Goal: Navigation & Orientation: Find specific page/section

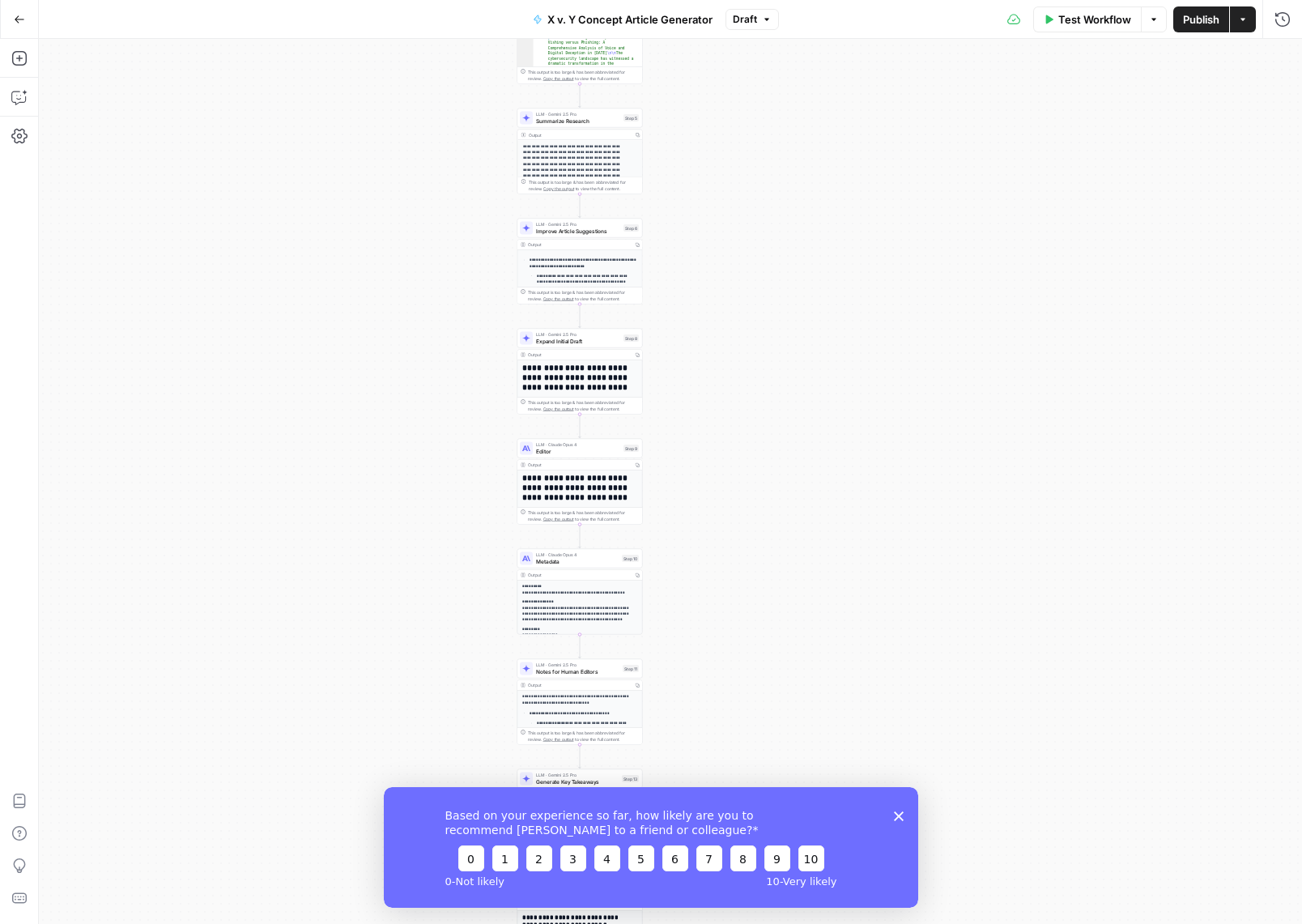
click at [903, 821] on div "Based on your experience so far, how likely are you to recommend [PERSON_NAME] …" at bounding box center [651, 846] width 535 height 120
click at [904, 811] on div "Based on your experience so far, how likely are you to recommend [PERSON_NAME] …" at bounding box center [651, 846] width 535 height 120
click at [899, 809] on div "Based on your experience so far, how likely are you to recommend [PERSON_NAME] …" at bounding box center [651, 846] width 535 height 120
click at [899, 814] on polygon "Close survey" at bounding box center [898, 814] width 10 height 10
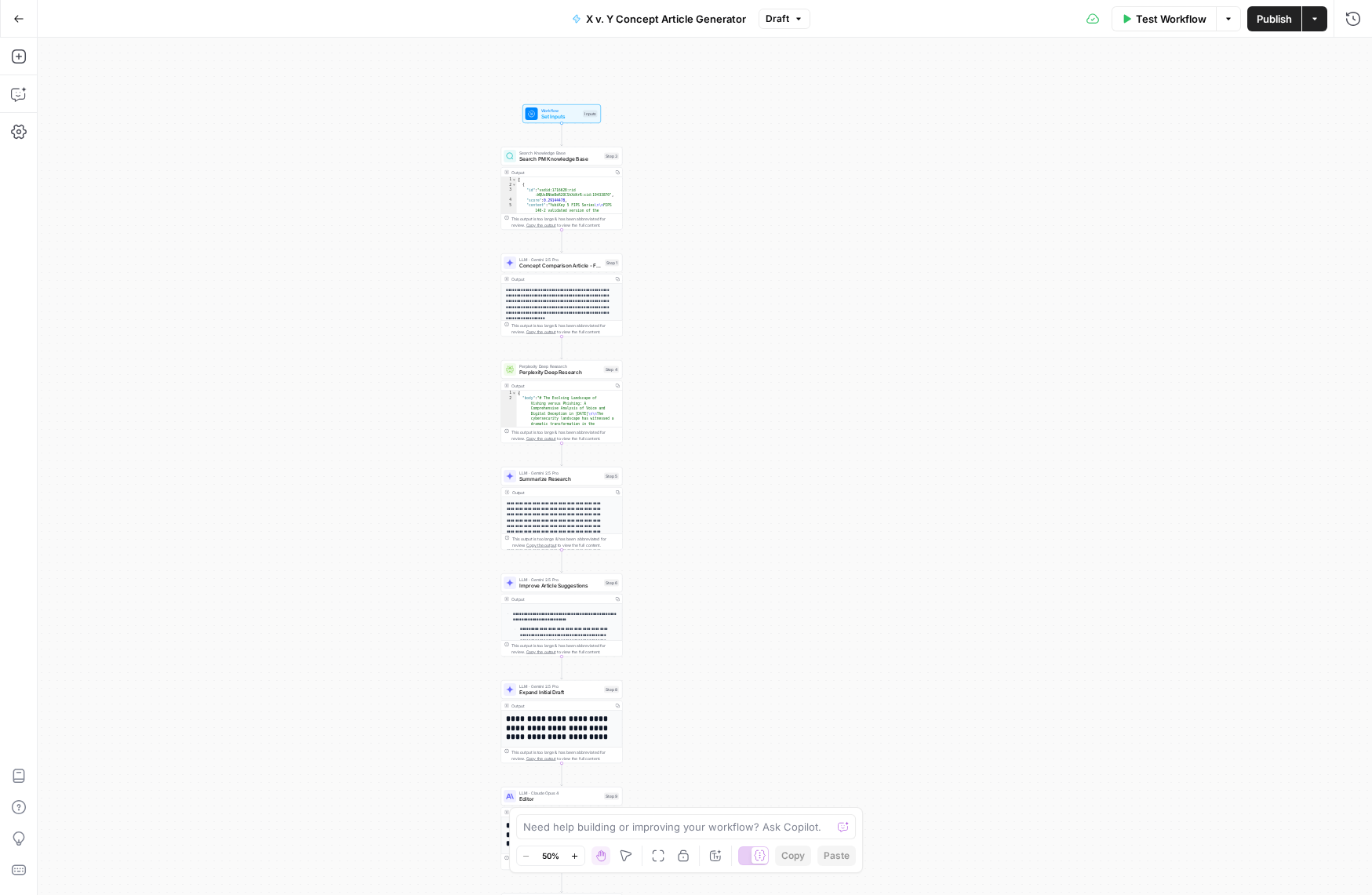
click at [573, 857] on icon "button" at bounding box center [575, 856] width 9 height 9
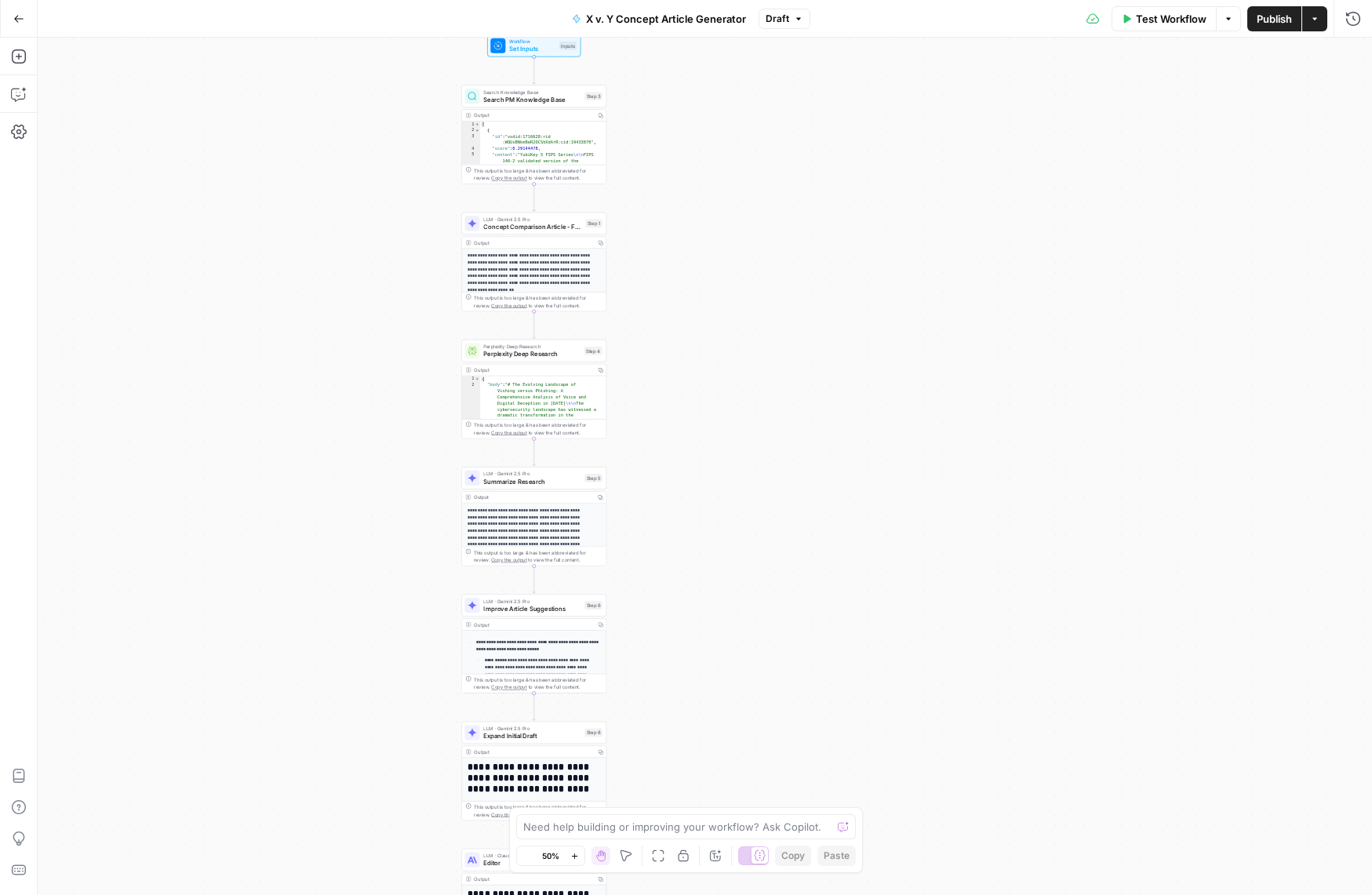
click at [573, 857] on icon "button" at bounding box center [575, 856] width 9 height 9
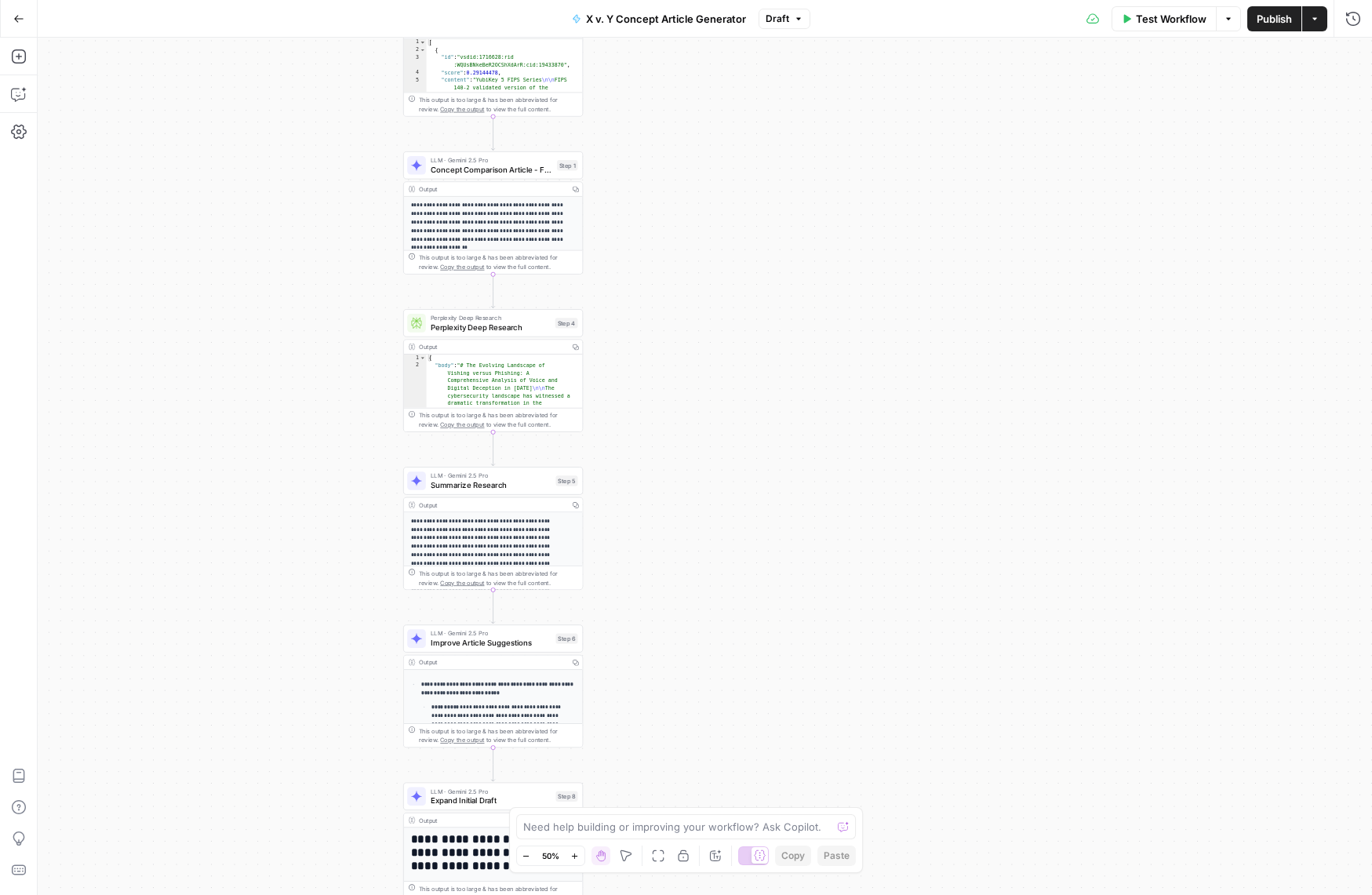
click at [573, 857] on icon "button" at bounding box center [575, 856] width 9 height 9
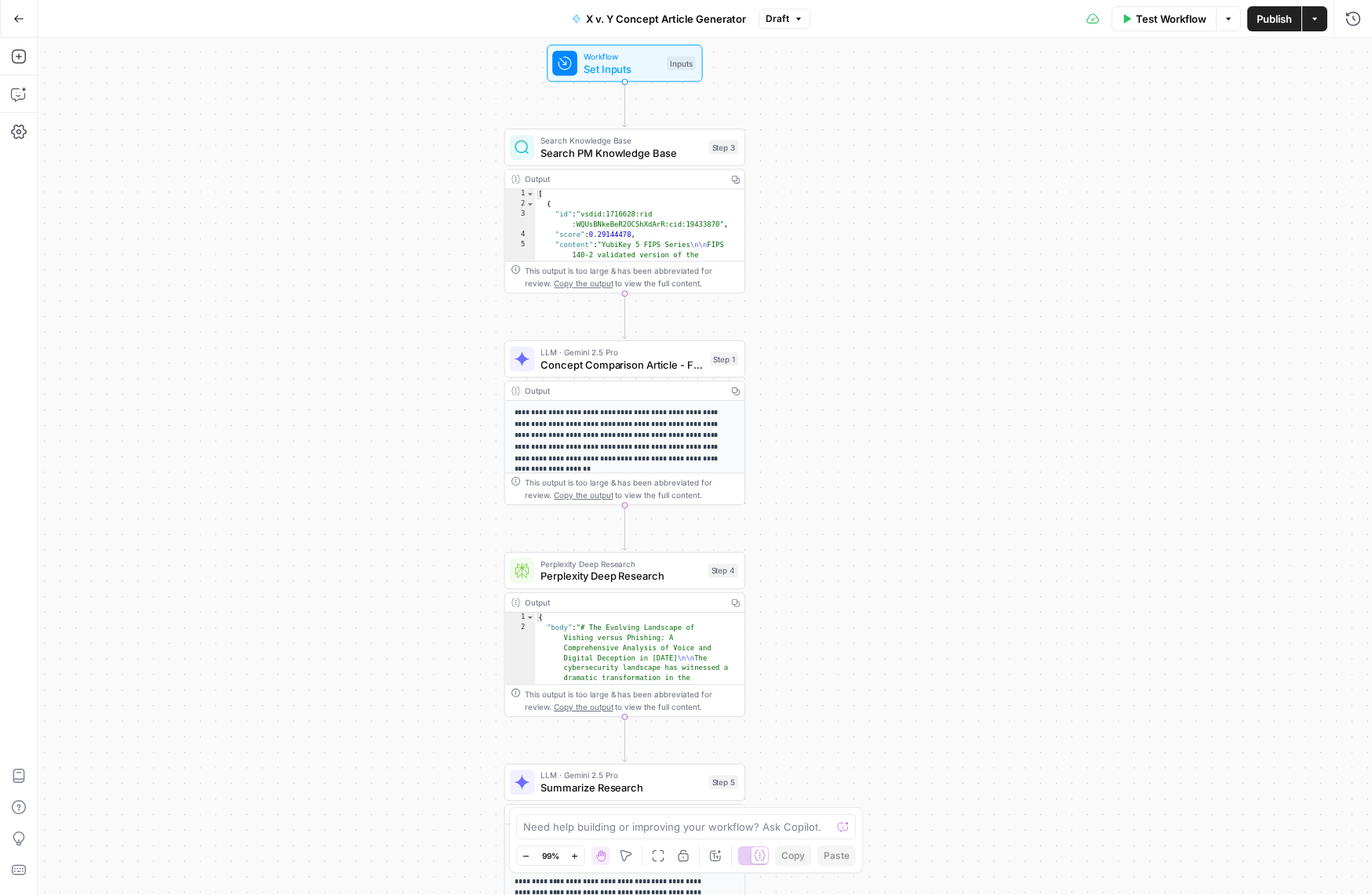
drag, startPoint x: 572, startPoint y: 469, endPoint x: 773, endPoint y: 771, distance: 362.8
click at [775, 773] on div "Workflow Set Inputs Inputs Search Knowledge Base Search PM Knowledge Base Step …" at bounding box center [705, 466] width 1334 height 857
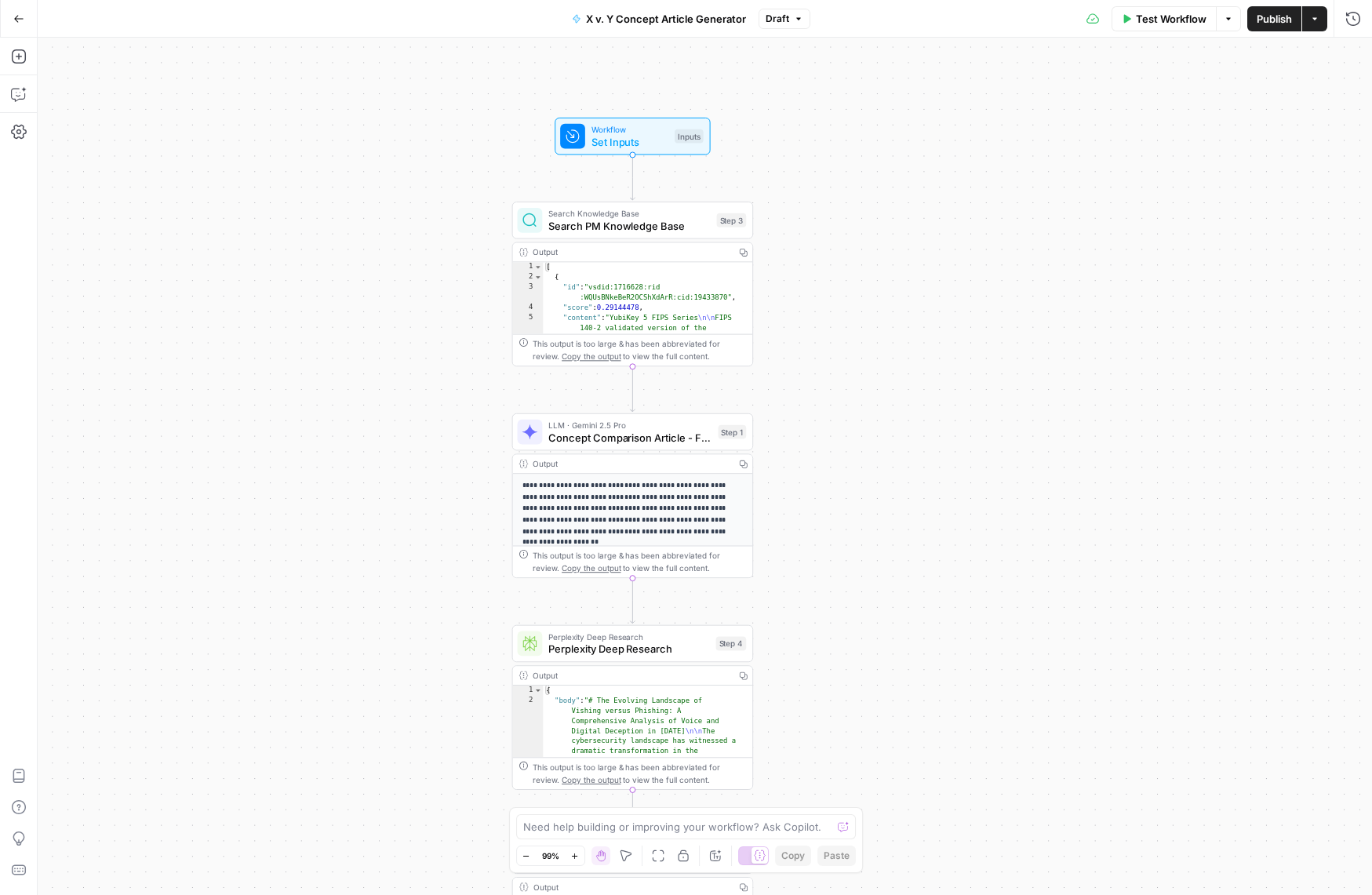
drag, startPoint x: 838, startPoint y: 492, endPoint x: 848, endPoint y: 556, distance: 64.8
click at [848, 556] on div "Workflow Set Inputs Inputs Search Knowledge Base Search PM Knowledge Base Step …" at bounding box center [705, 466] width 1334 height 857
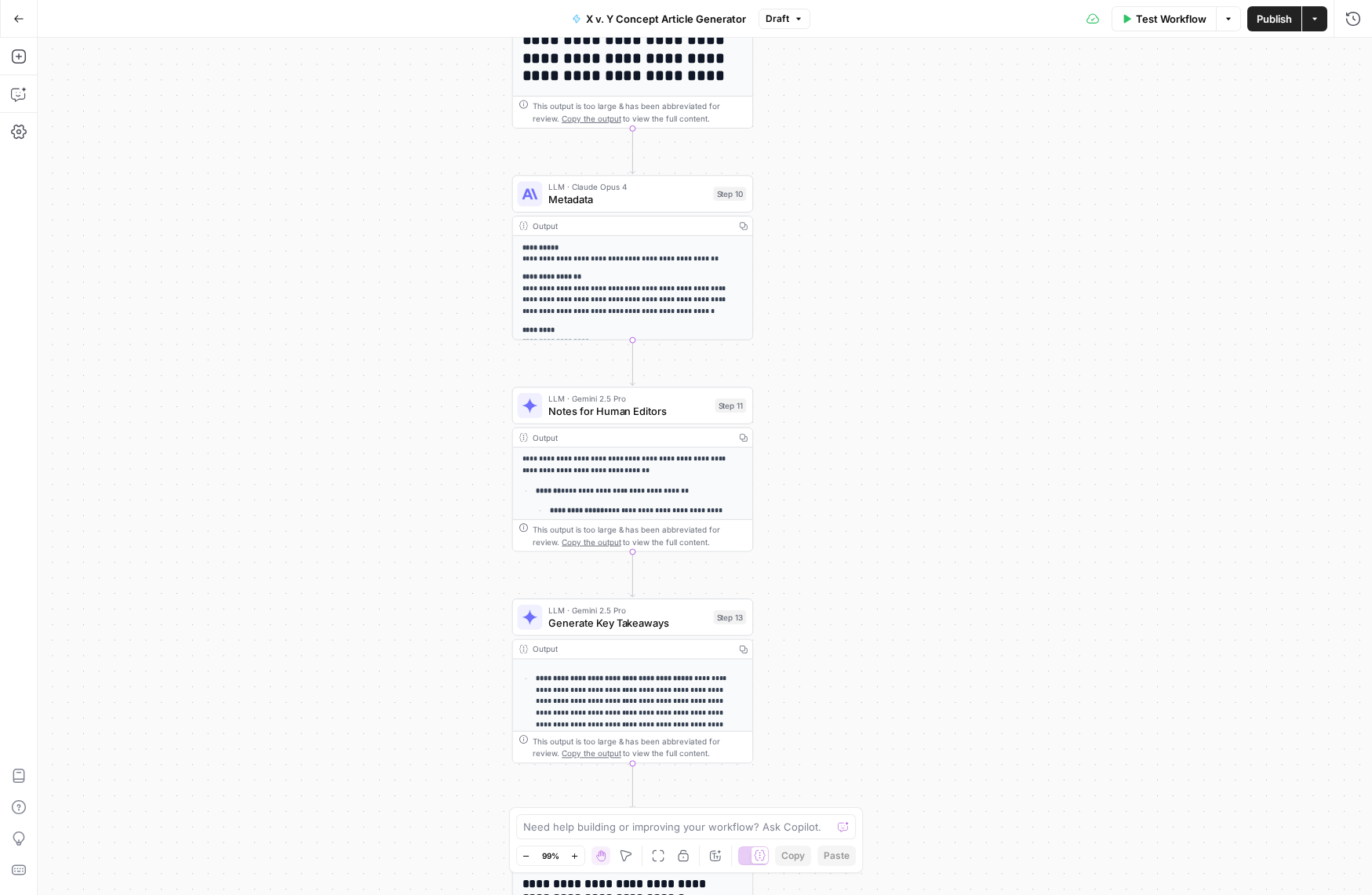
scroll to position [171, 0]
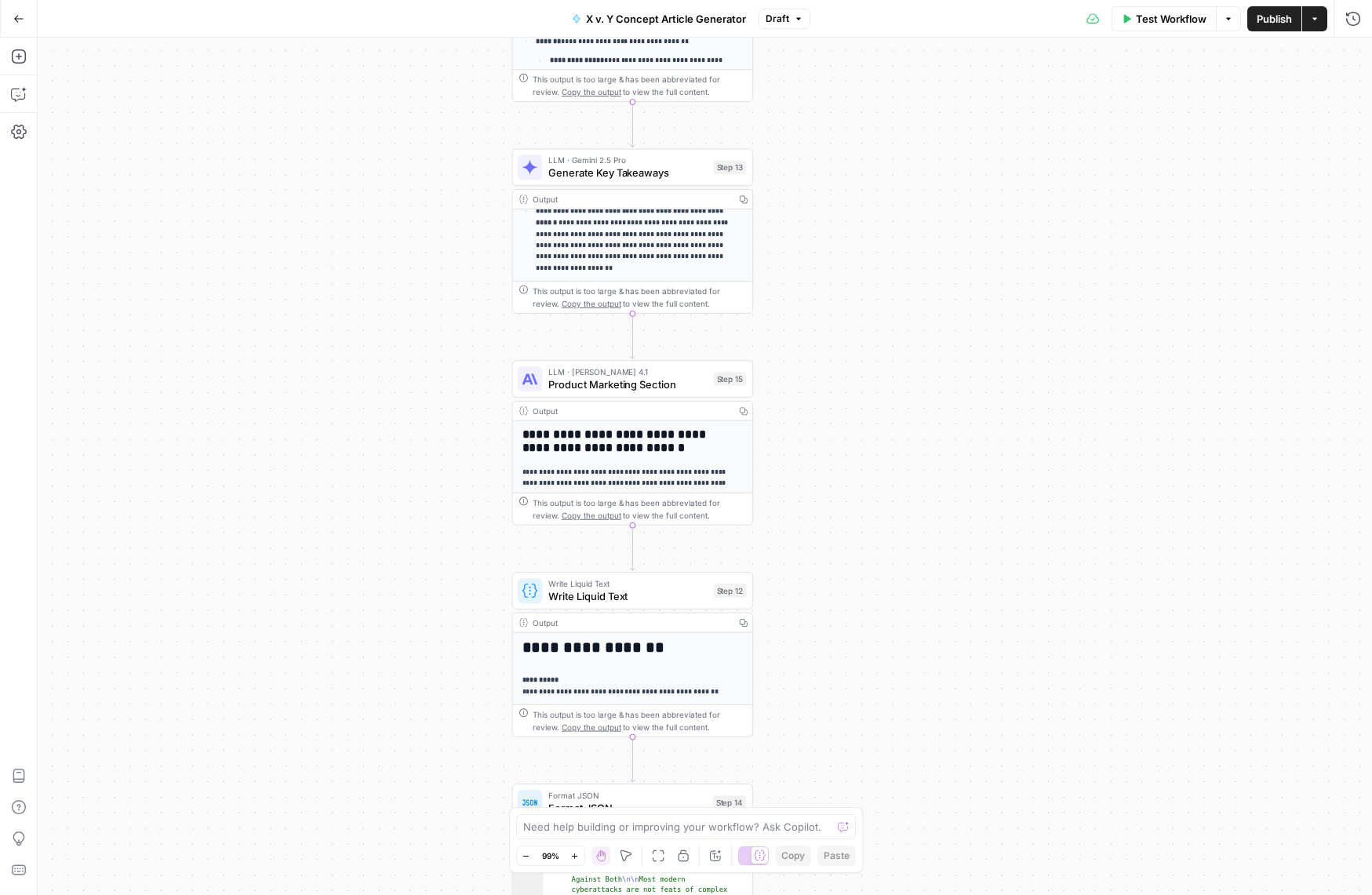
click at [18, 13] on icon "button" at bounding box center [18, 18] width 11 height 11
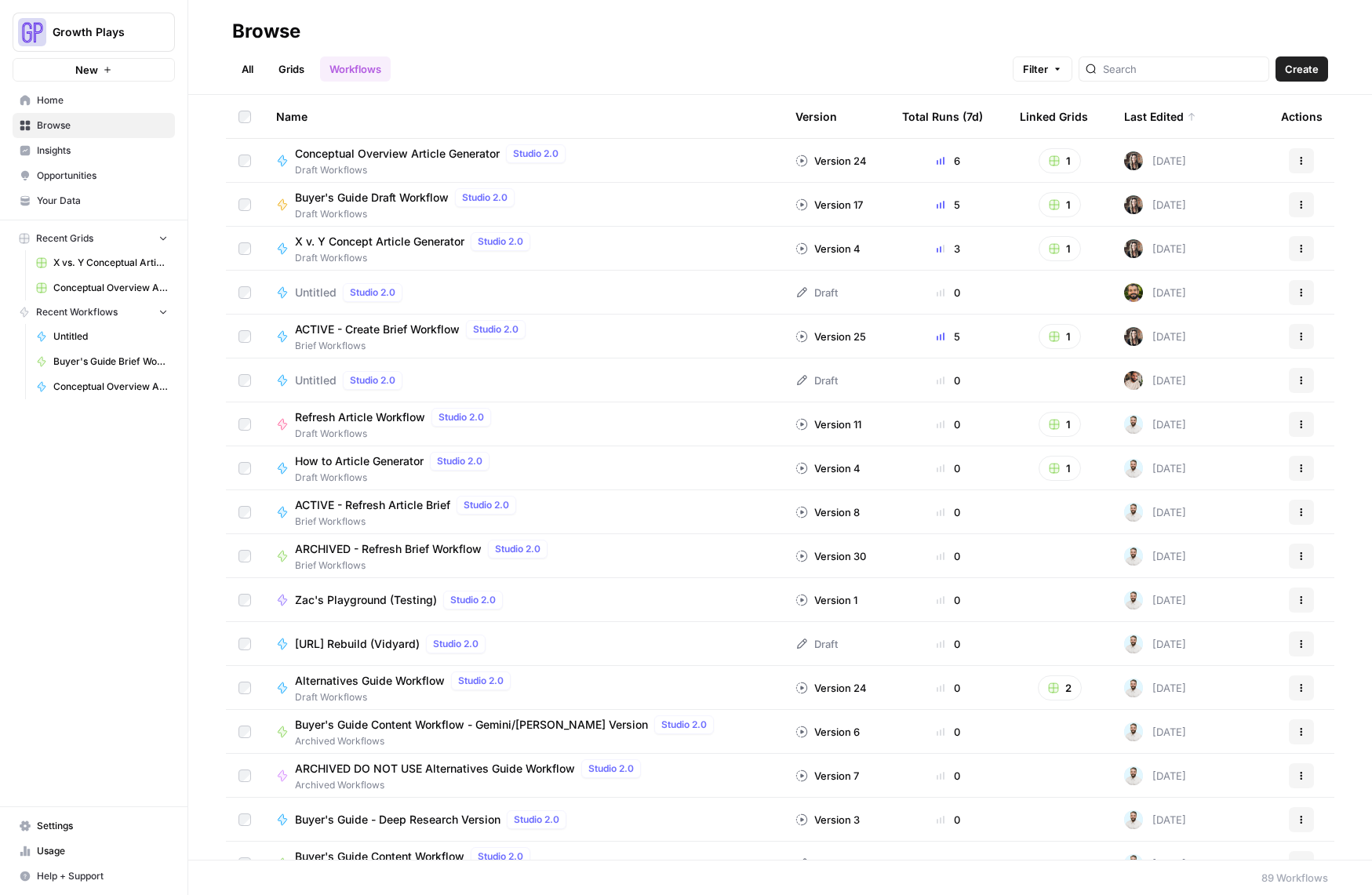
click at [95, 206] on span "Your Data" at bounding box center [103, 200] width 131 height 14
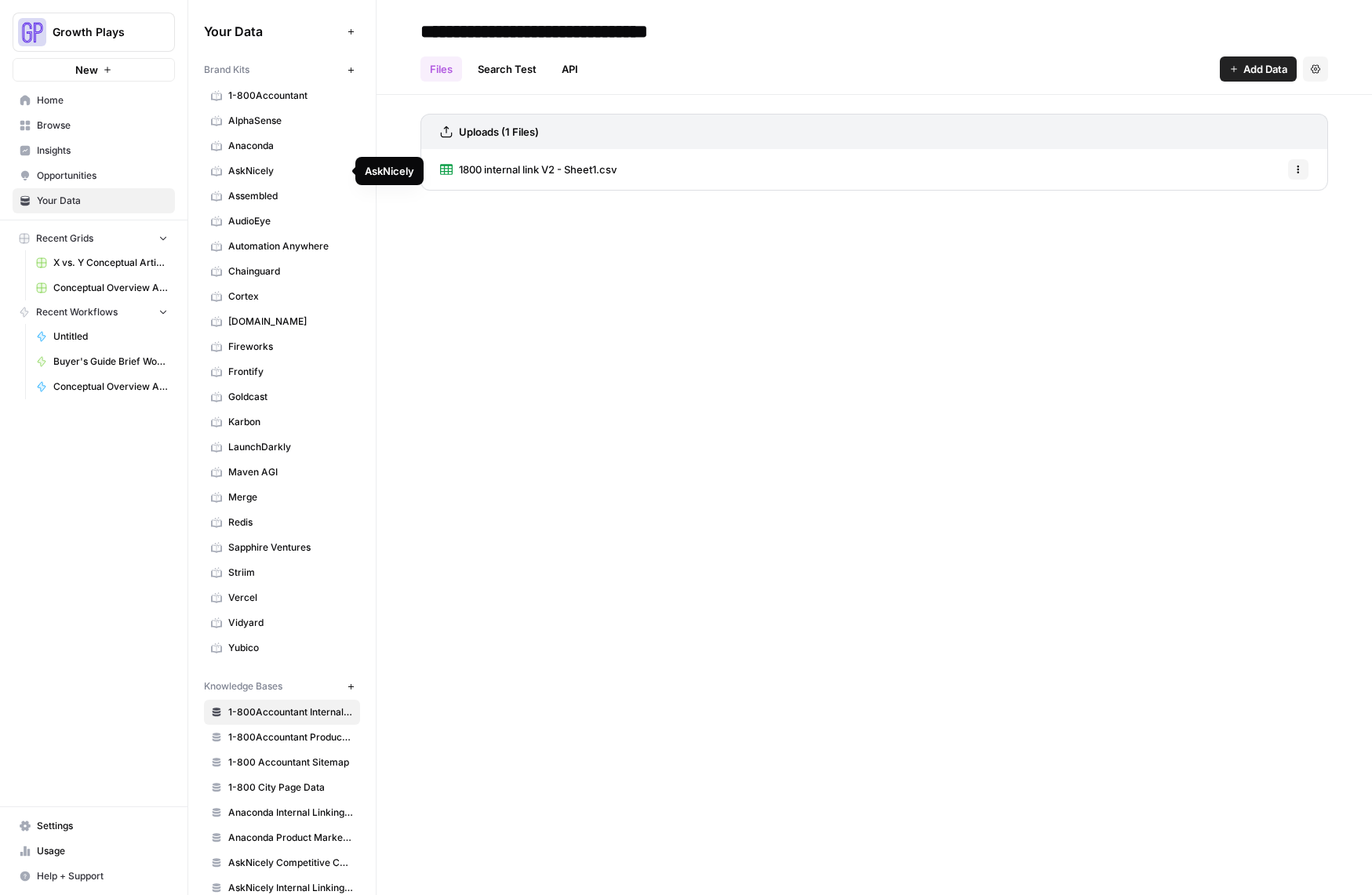
click at [250, 173] on span "AskNicely" at bounding box center [290, 171] width 124 height 14
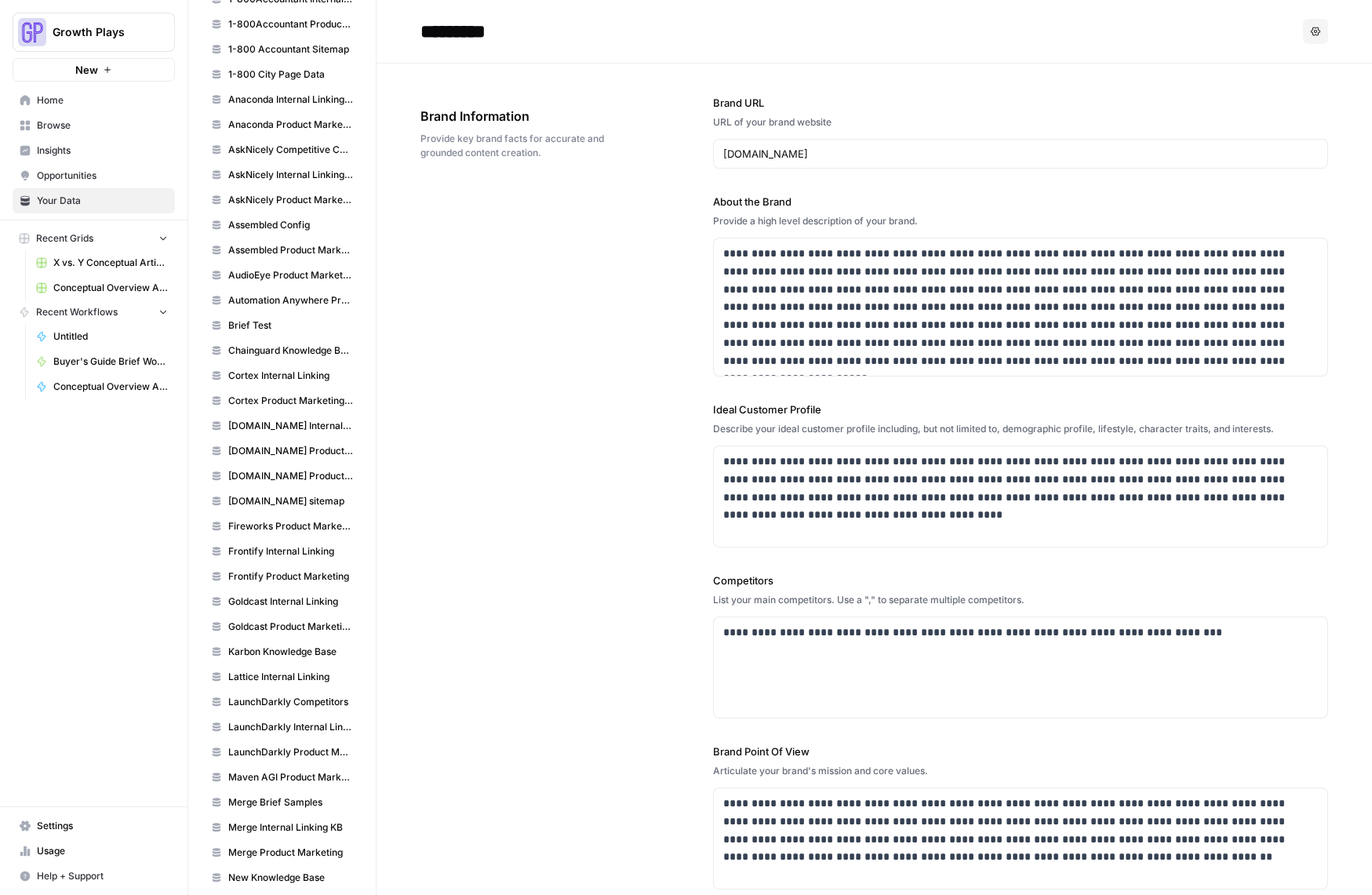
scroll to position [586, 0]
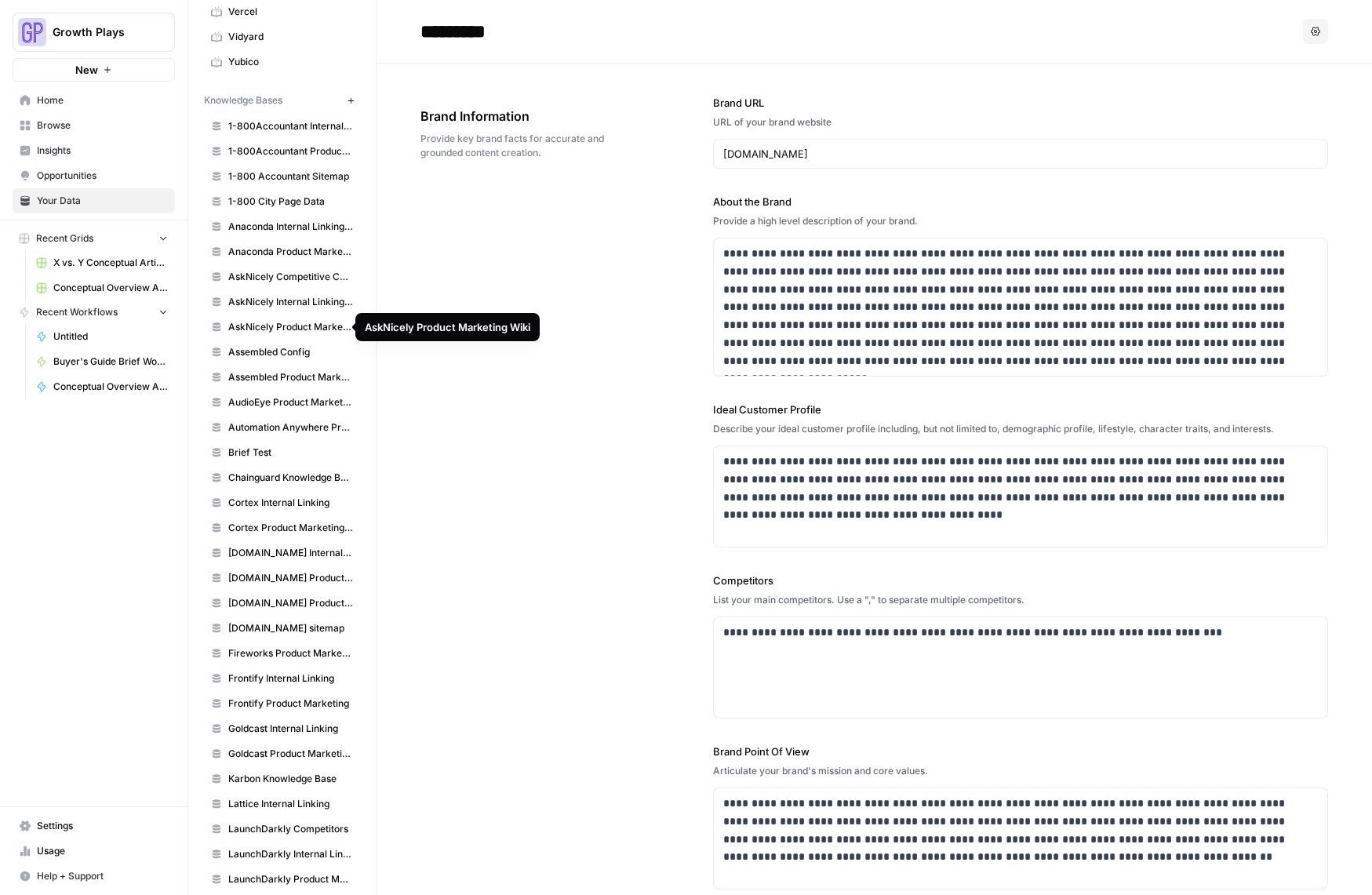
click at [281, 279] on span "AskNicely Competitive Content Database" at bounding box center [290, 277] width 124 height 14
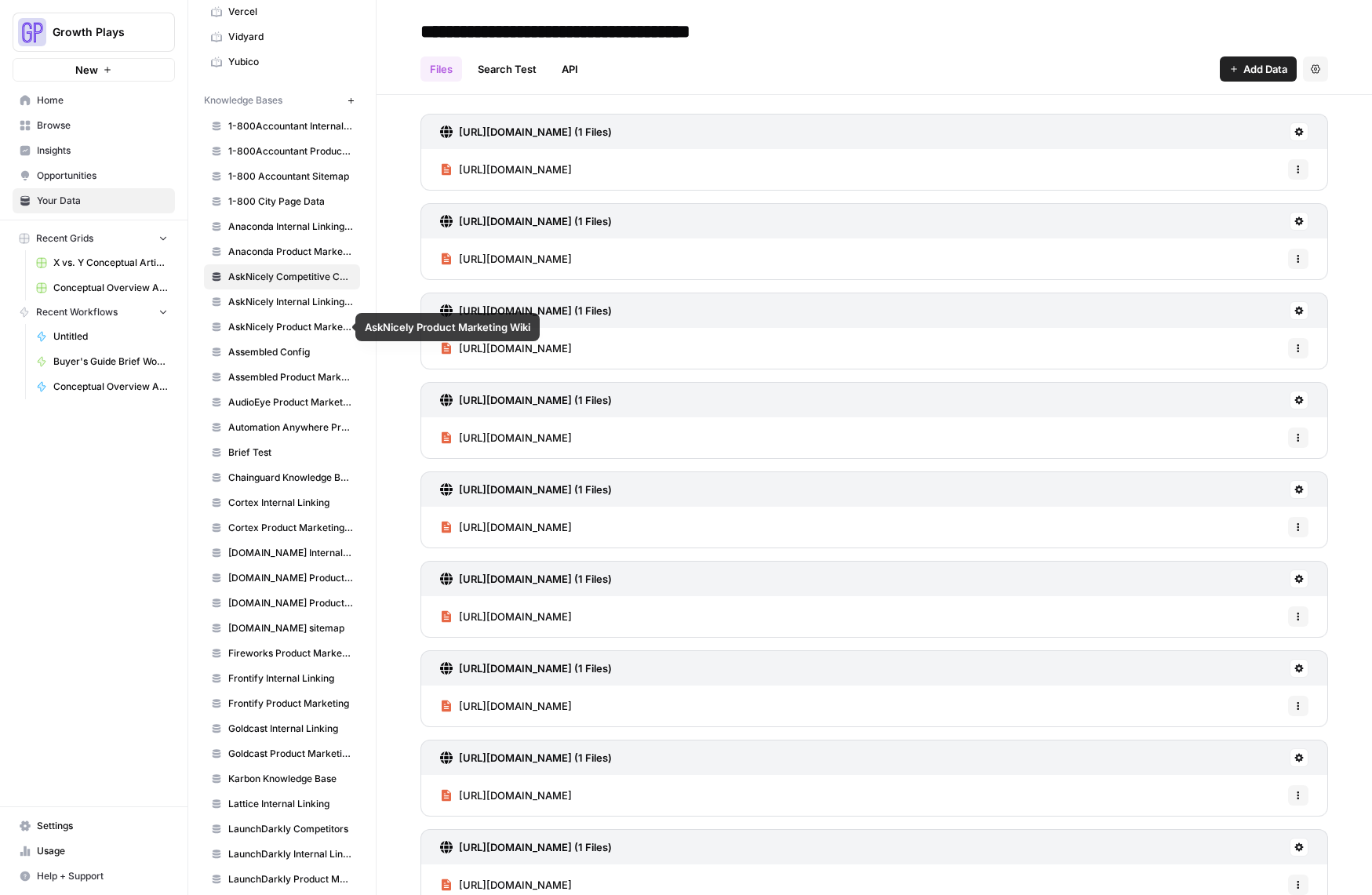
click at [266, 338] on link "AskNicely Product Marketing Wiki" at bounding box center [281, 326] width 156 height 25
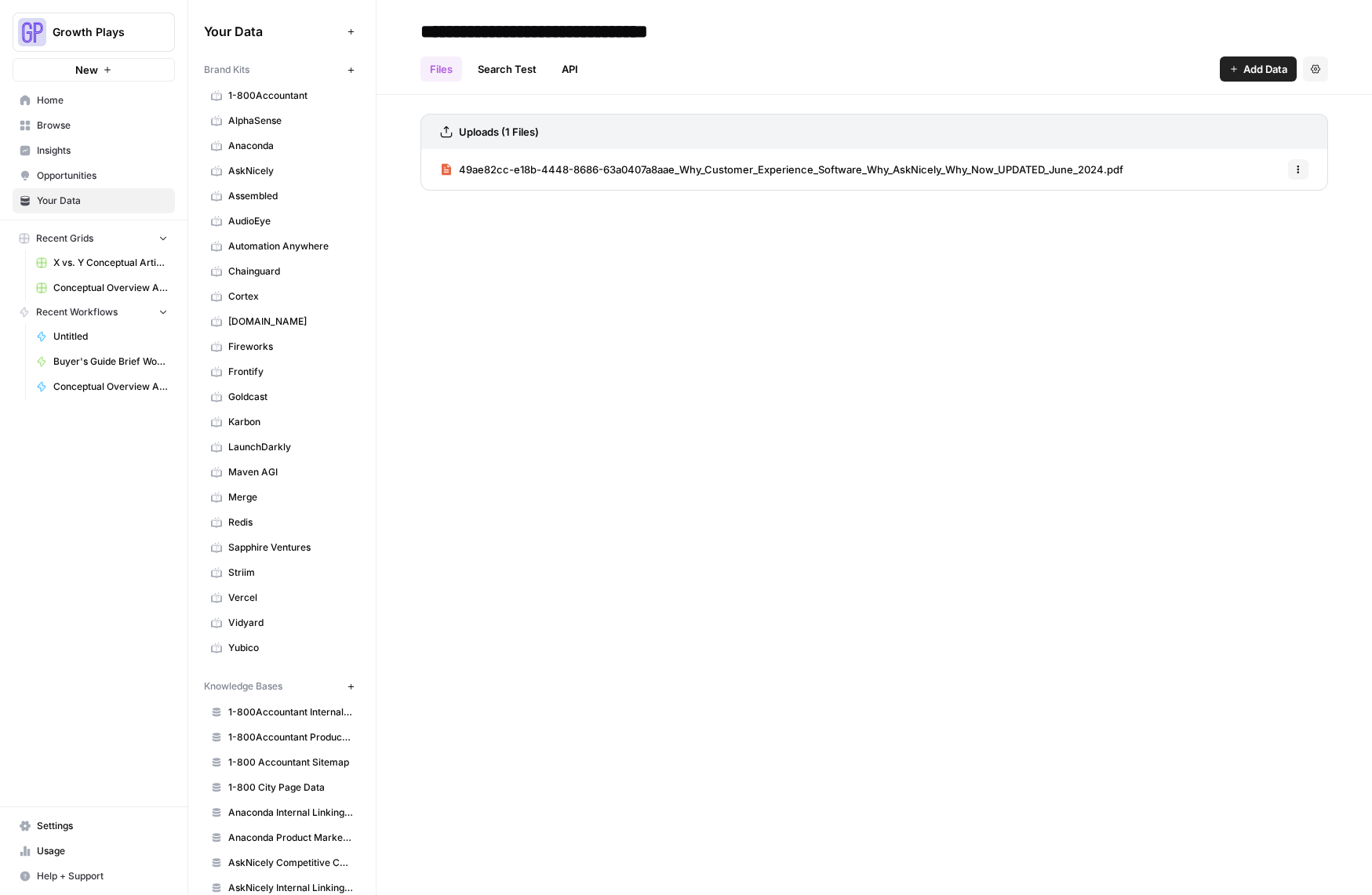
click at [262, 176] on span "AskNicely" at bounding box center [290, 171] width 124 height 14
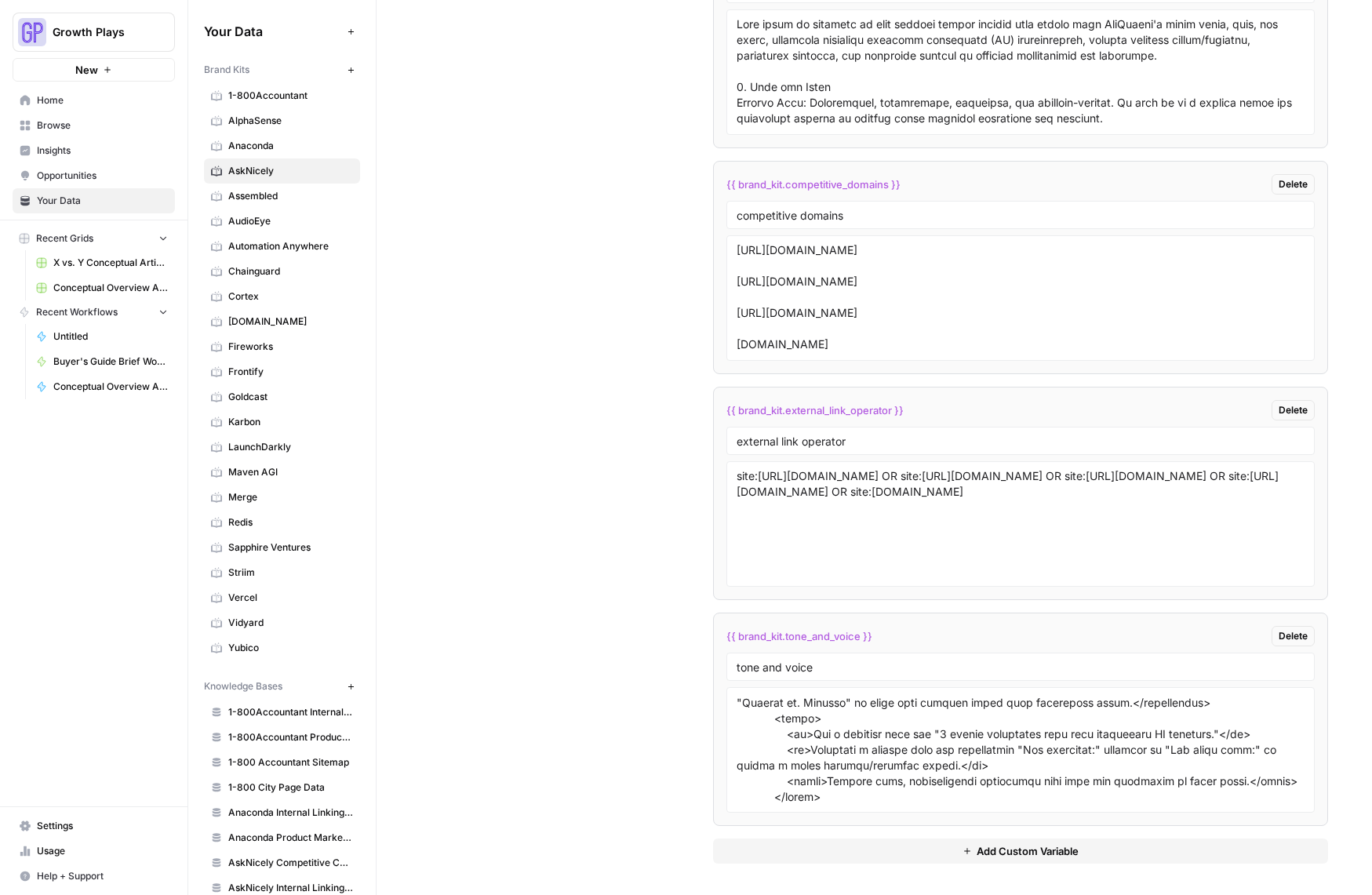
scroll to position [824, 0]
